Goal: Information Seeking & Learning: Find specific fact

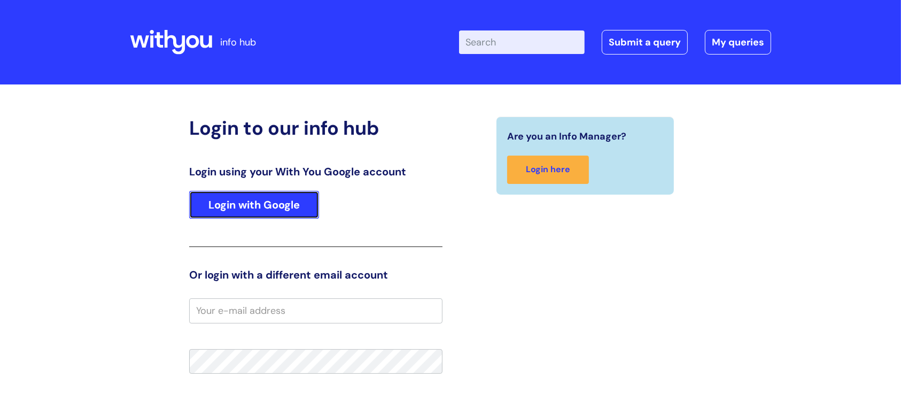
click at [249, 201] on link "Login with Google" at bounding box center [254, 205] width 130 height 28
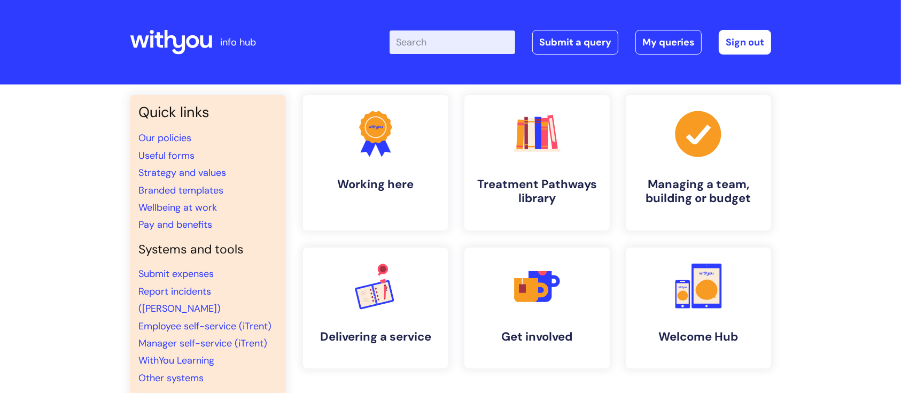
click at [448, 37] on input "Enter your search term here..." at bounding box center [453, 42] width 126 height 24
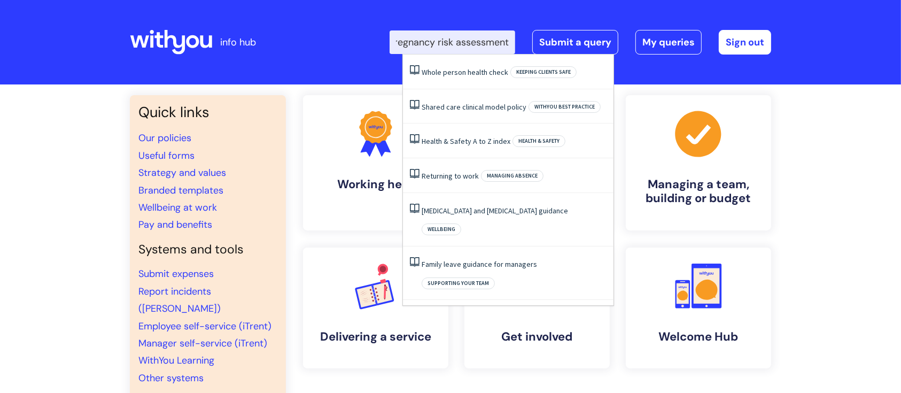
type input "pregnancy risk assessment"
click button "Search" at bounding box center [0, 0] width 0 height 0
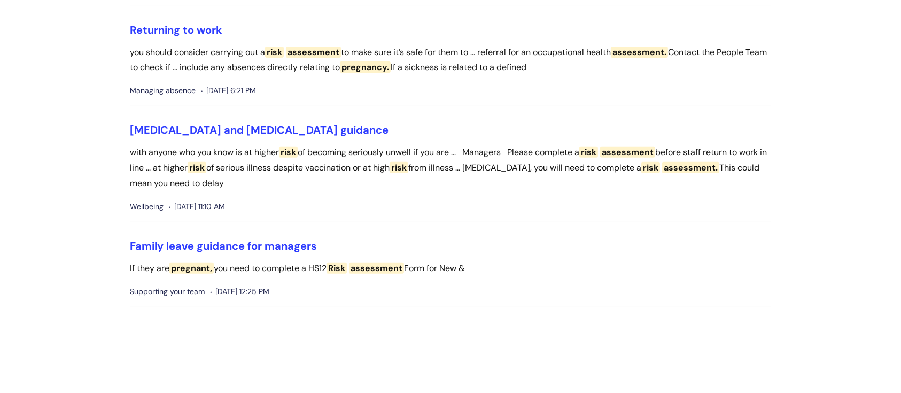
scroll to position [428, 0]
click at [261, 242] on link "Family leave guidance for managers" at bounding box center [223, 245] width 187 height 14
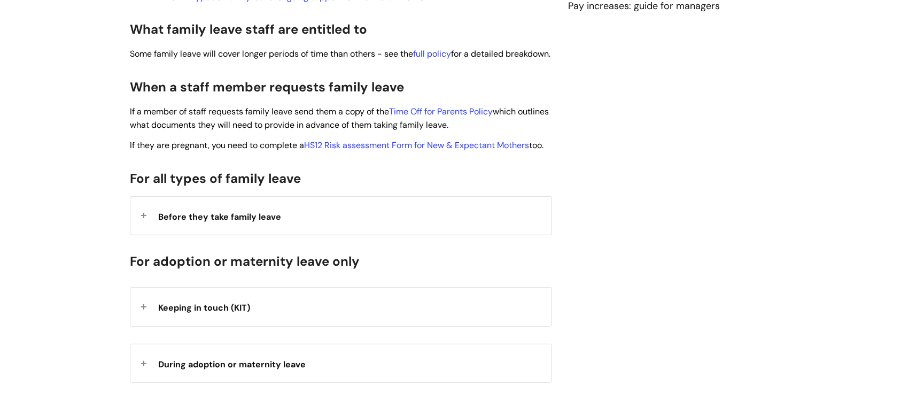
scroll to position [488, 0]
click at [436, 150] on link "HS12 Risk assessment Form for New & Expectant Mothers" at bounding box center [416, 144] width 225 height 11
